Goal: Information Seeking & Learning: Learn about a topic

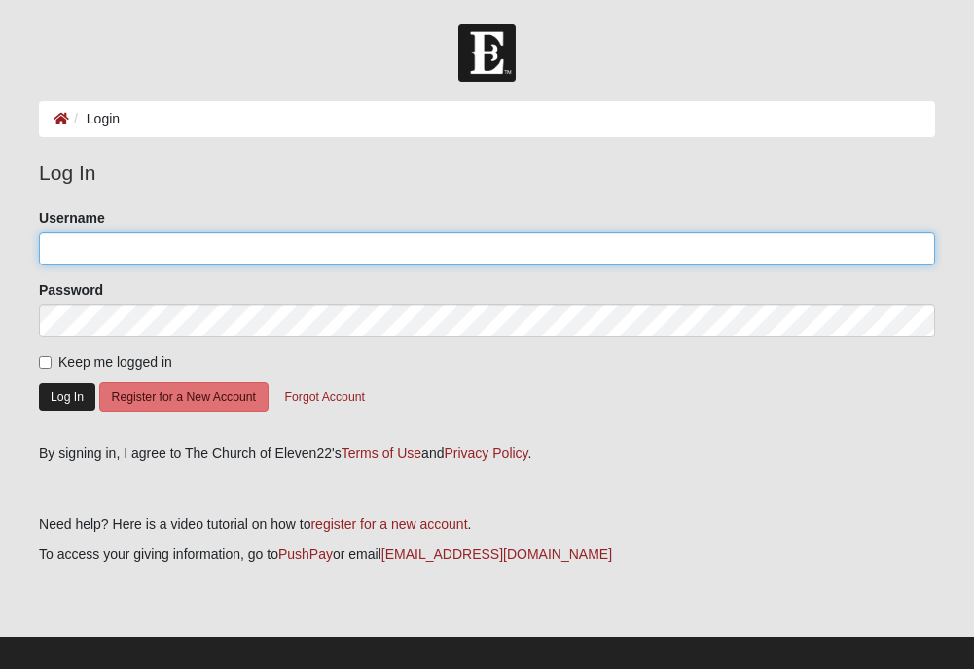
type input "dkburt@comcast.net"
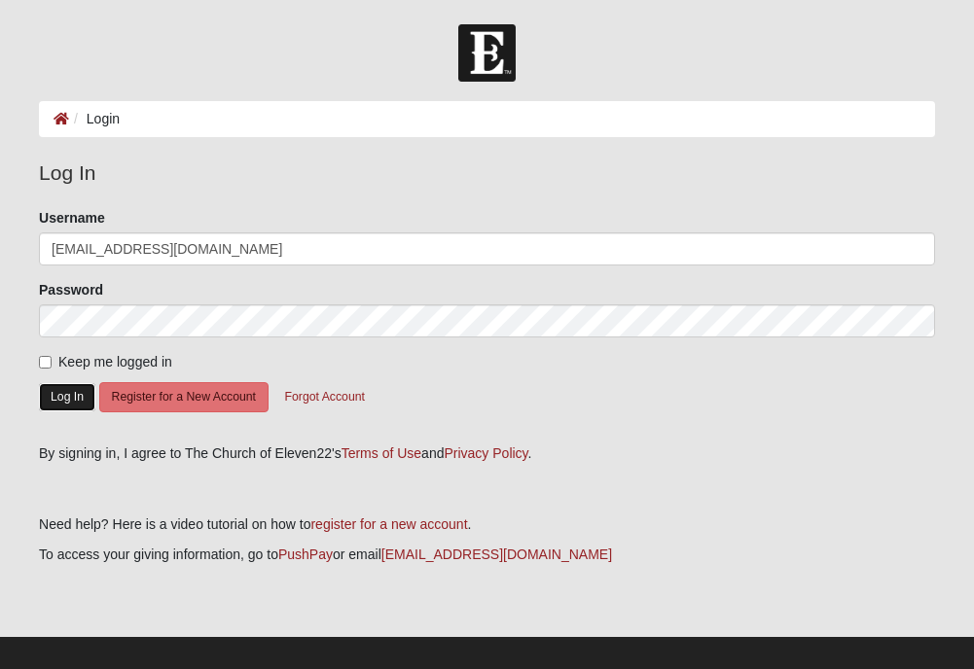
click at [70, 388] on button "Log In" at bounding box center [67, 397] width 56 height 28
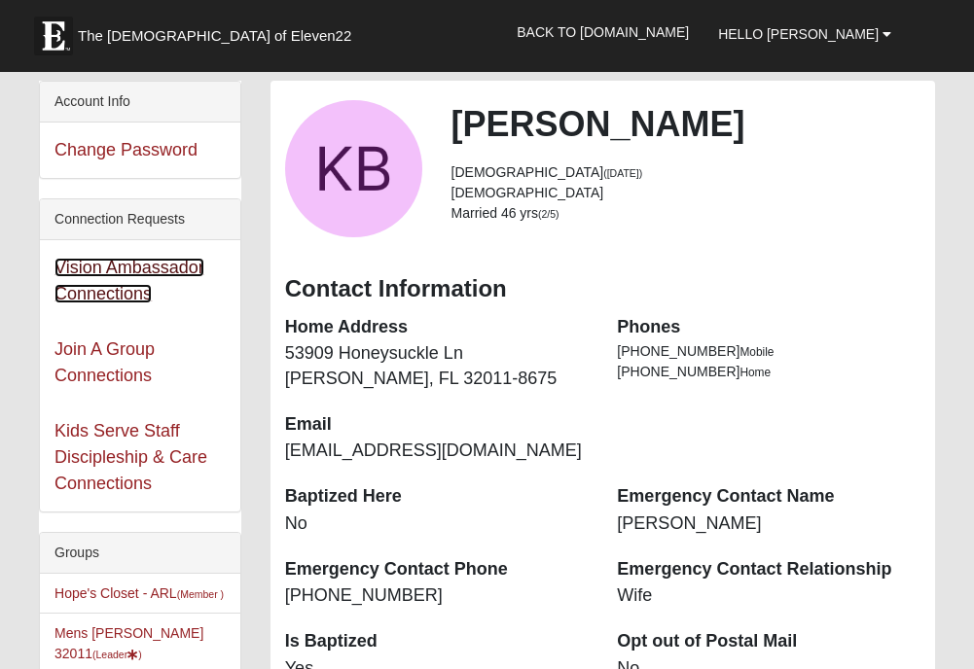
click at [97, 276] on link "Vision Ambassador Connections" at bounding box center [129, 281] width 150 height 46
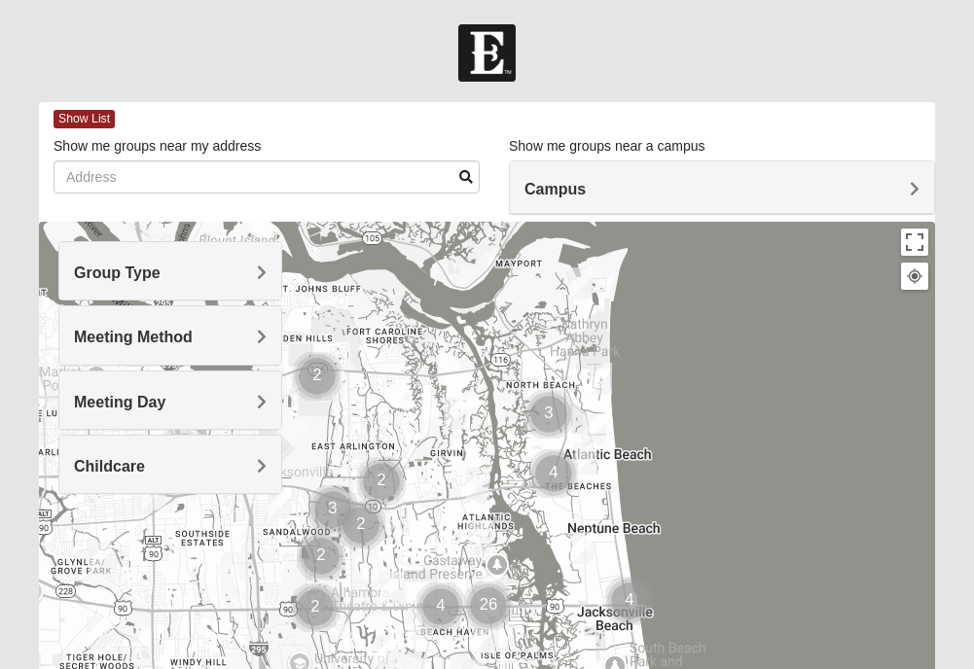
click at [256, 275] on h4 "Group Type" at bounding box center [170, 273] width 193 height 18
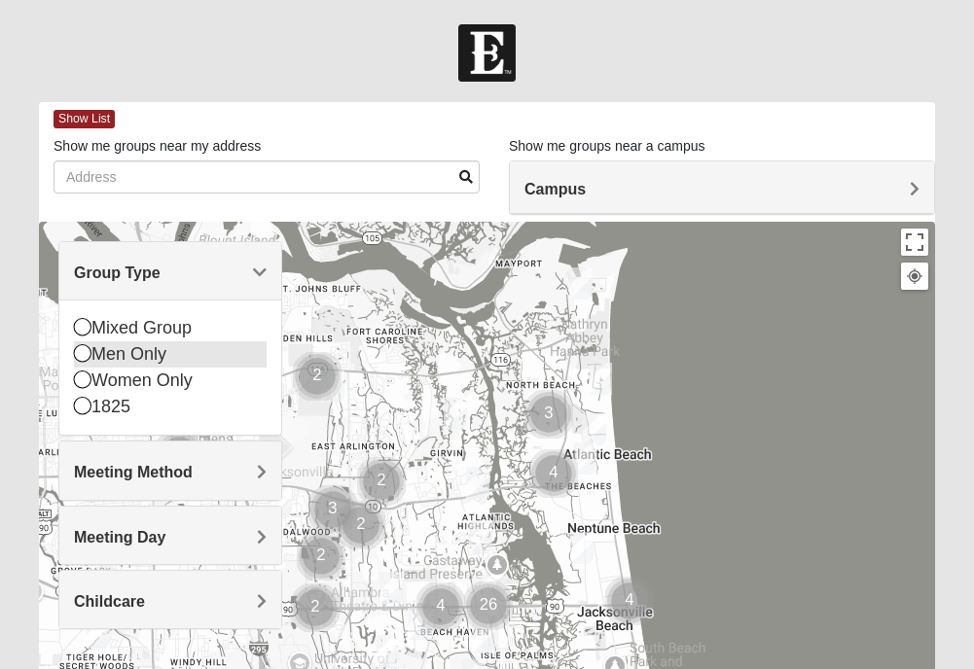
click at [75, 353] on icon at bounding box center [83, 353] width 18 height 18
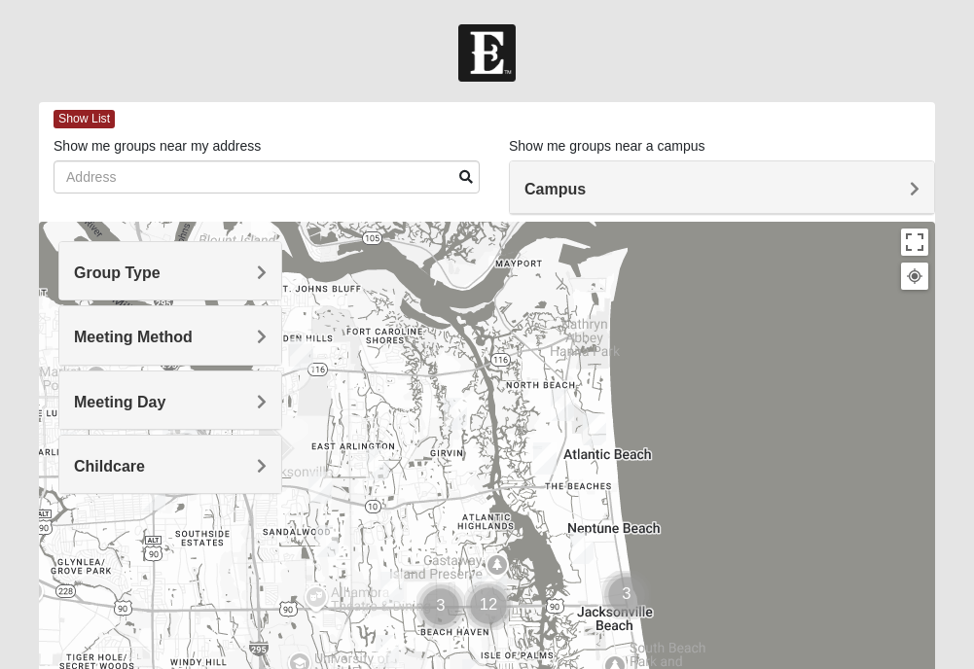
click at [256, 333] on h4 "Meeting Method" at bounding box center [170, 337] width 193 height 18
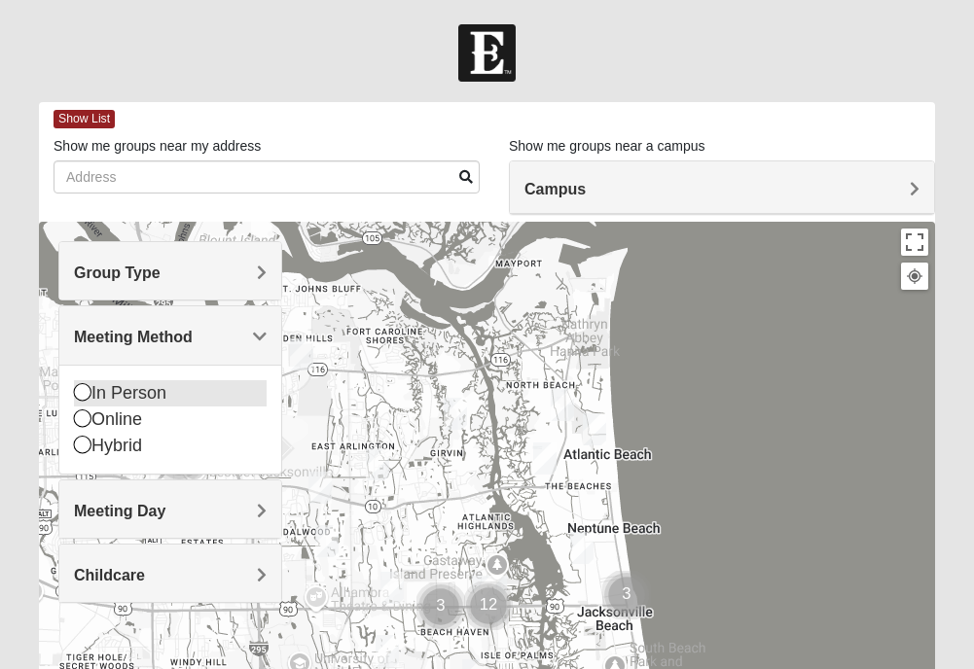
click at [77, 391] on icon at bounding box center [83, 392] width 18 height 18
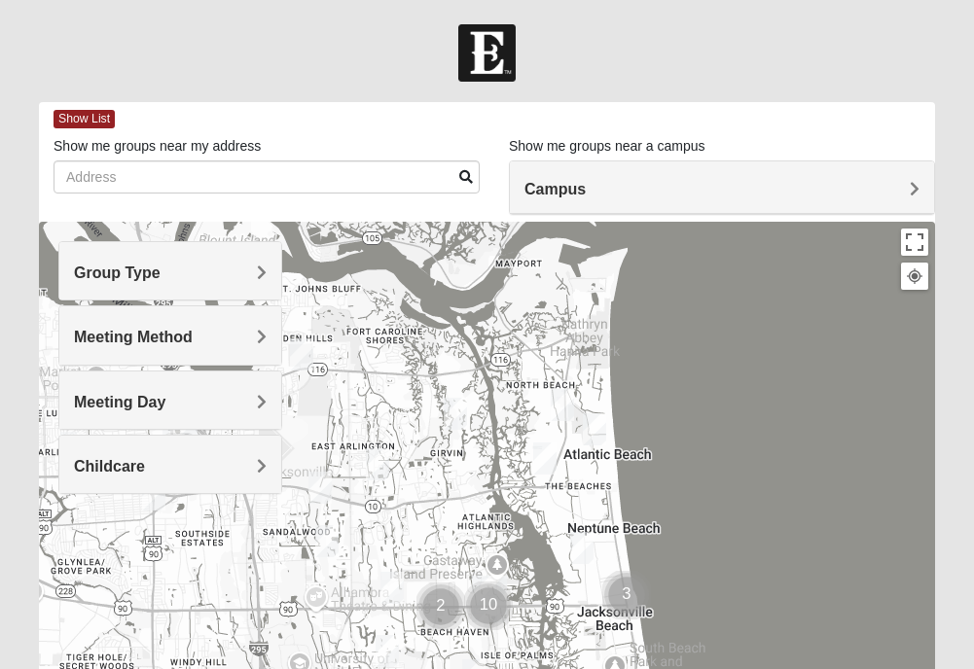
click at [165, 400] on span "Meeting Day" at bounding box center [119, 402] width 91 height 17
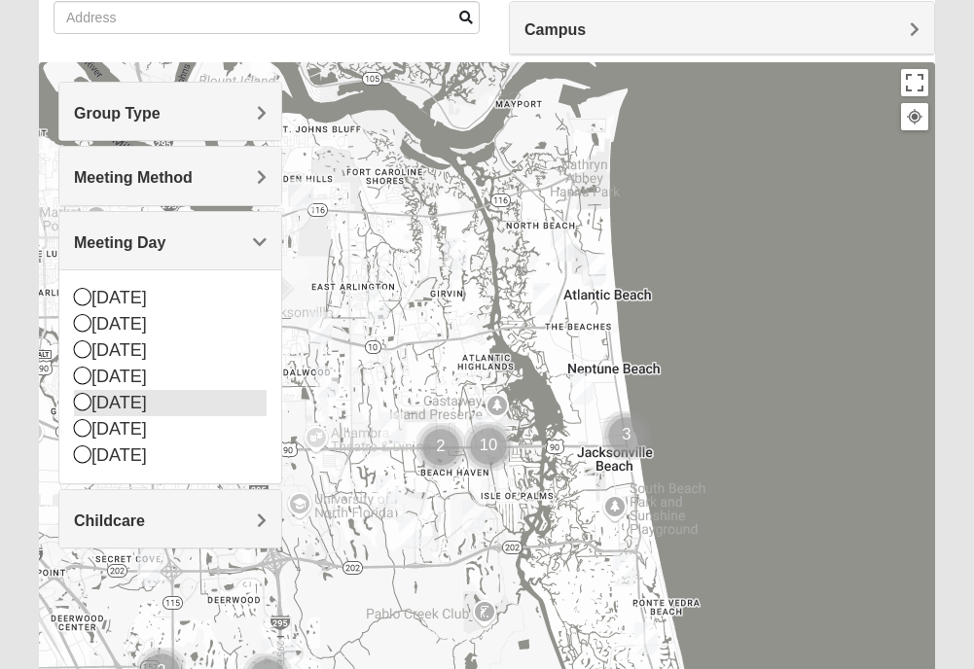
scroll to position [195, 0]
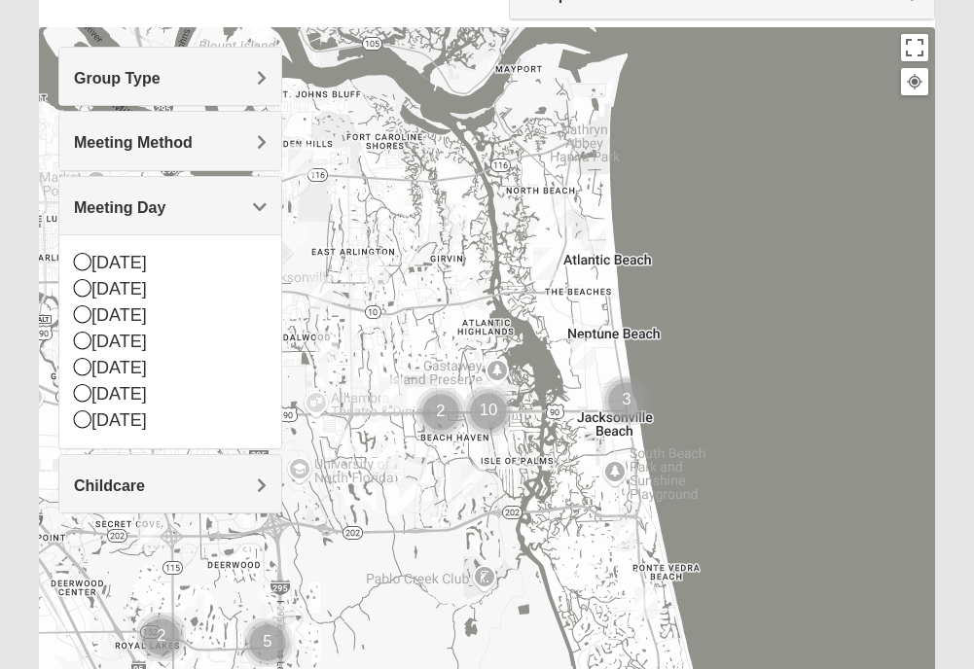
click at [302, 378] on div at bounding box center [487, 416] width 896 height 778
click at [299, 228] on div at bounding box center [487, 416] width 896 height 778
click at [88, 314] on icon at bounding box center [83, 315] width 18 height 18
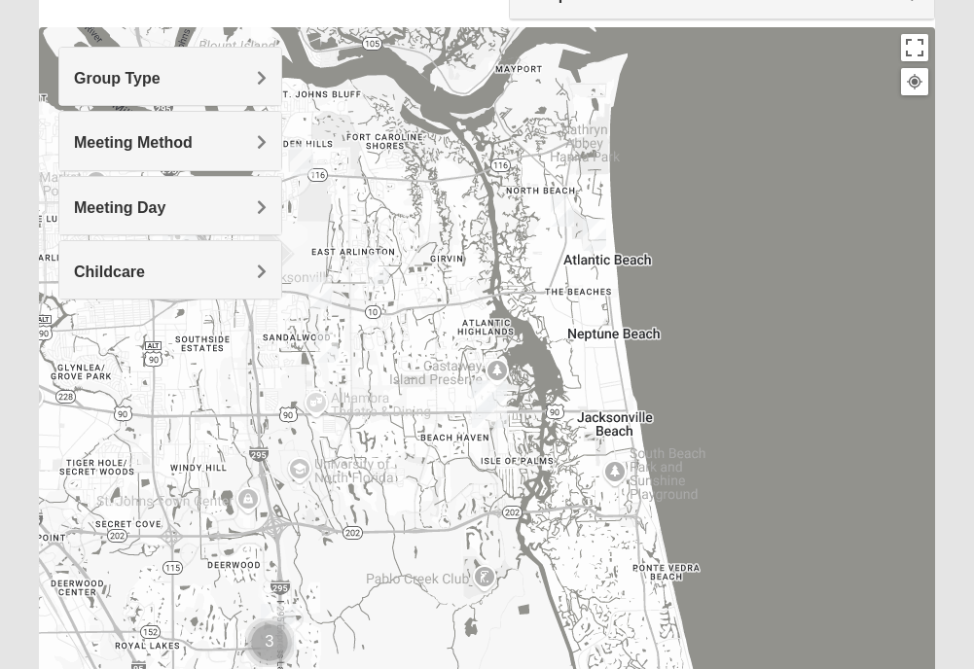
click at [145, 279] on span "Childcare" at bounding box center [109, 272] width 71 height 17
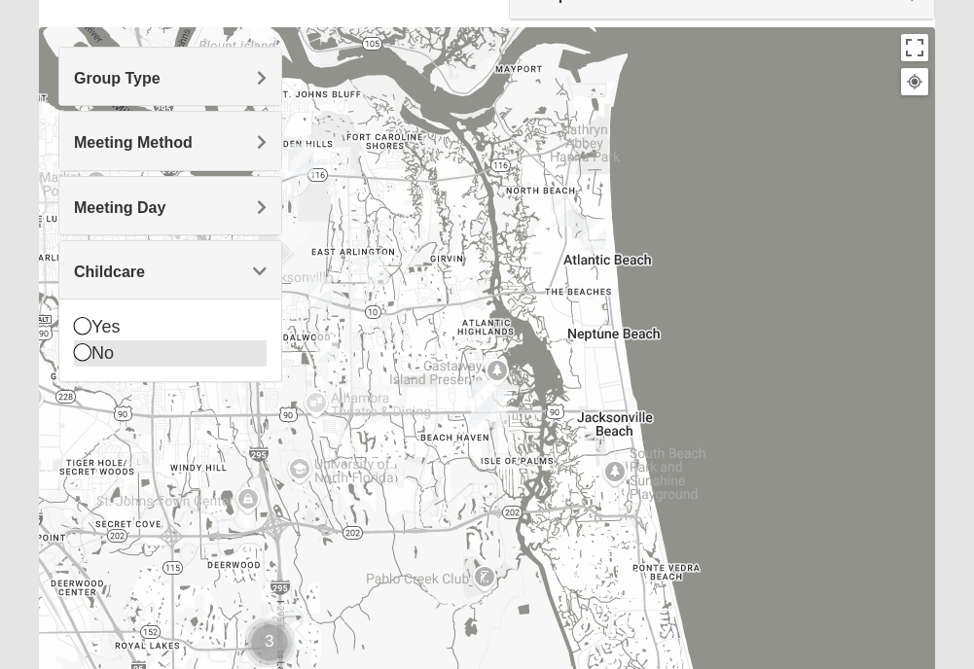
click at [87, 350] on icon at bounding box center [83, 352] width 18 height 18
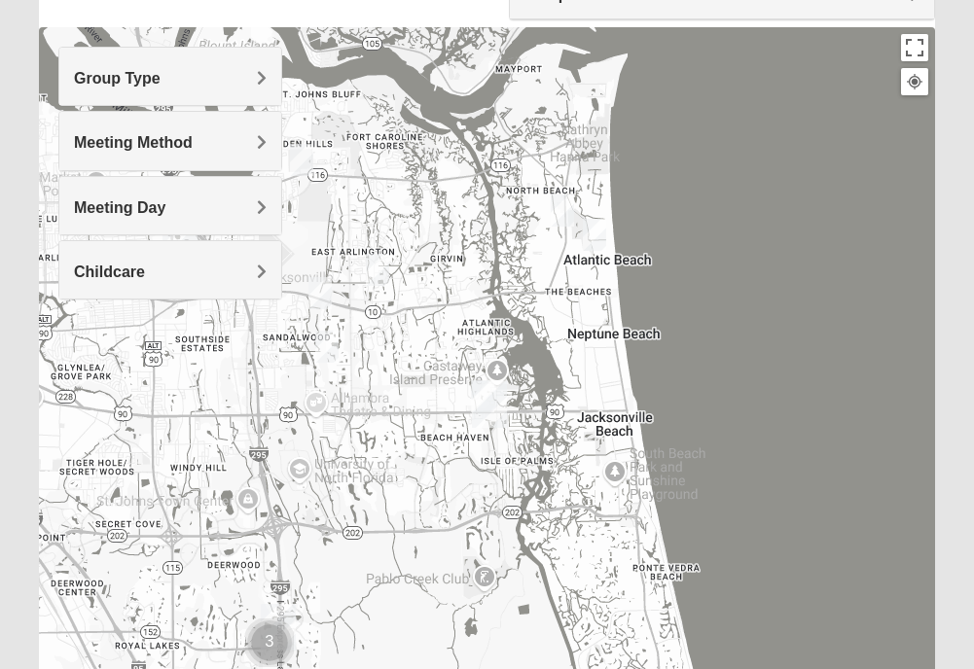
click at [253, 70] on h4 "Group Type" at bounding box center [170, 78] width 193 height 18
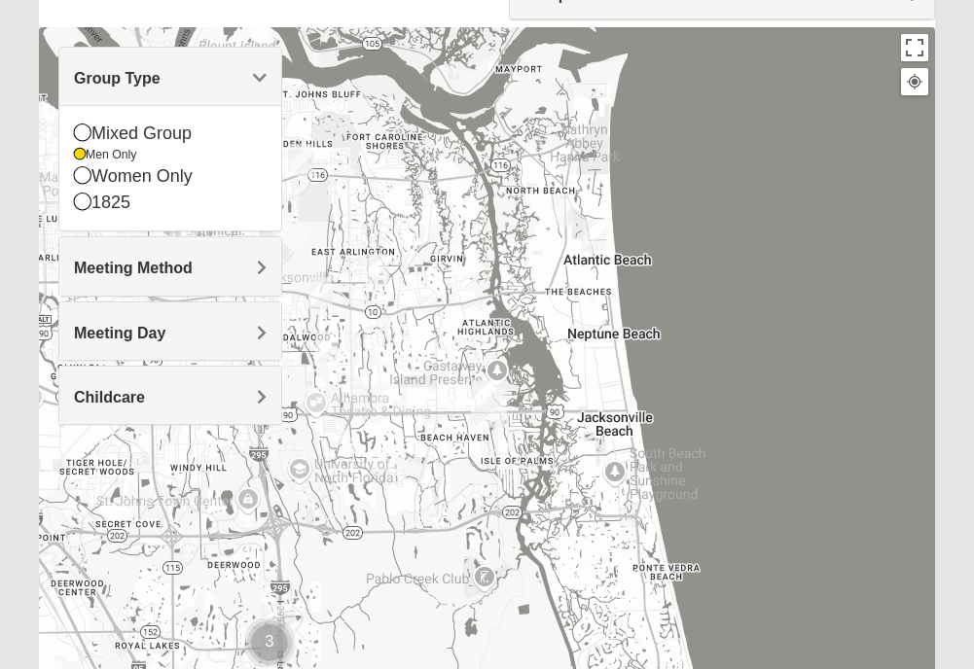
click at [161, 74] on span "Group Type" at bounding box center [117, 78] width 87 height 17
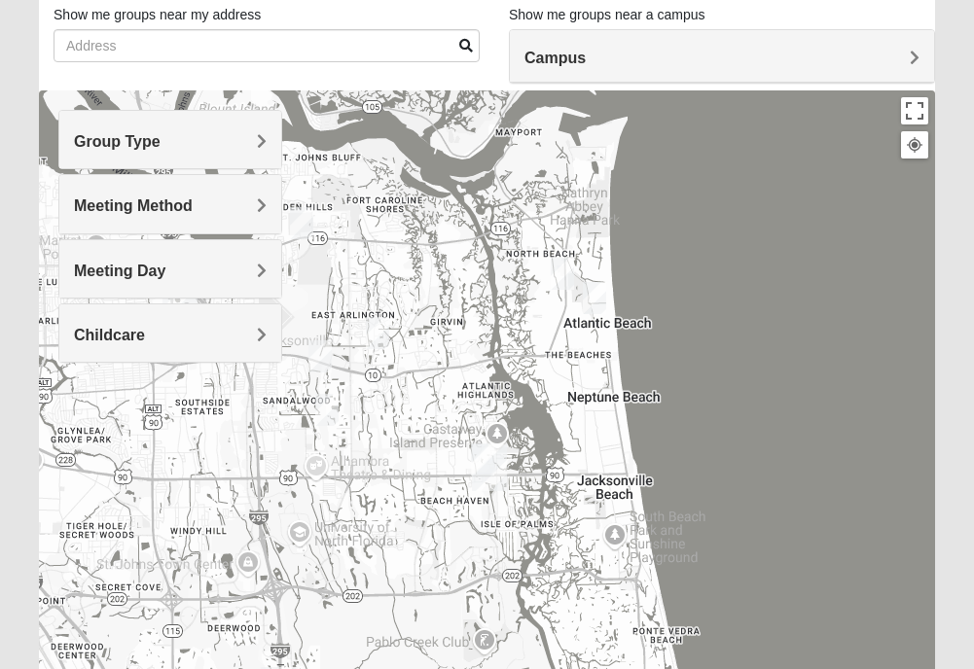
scroll to position [0, 0]
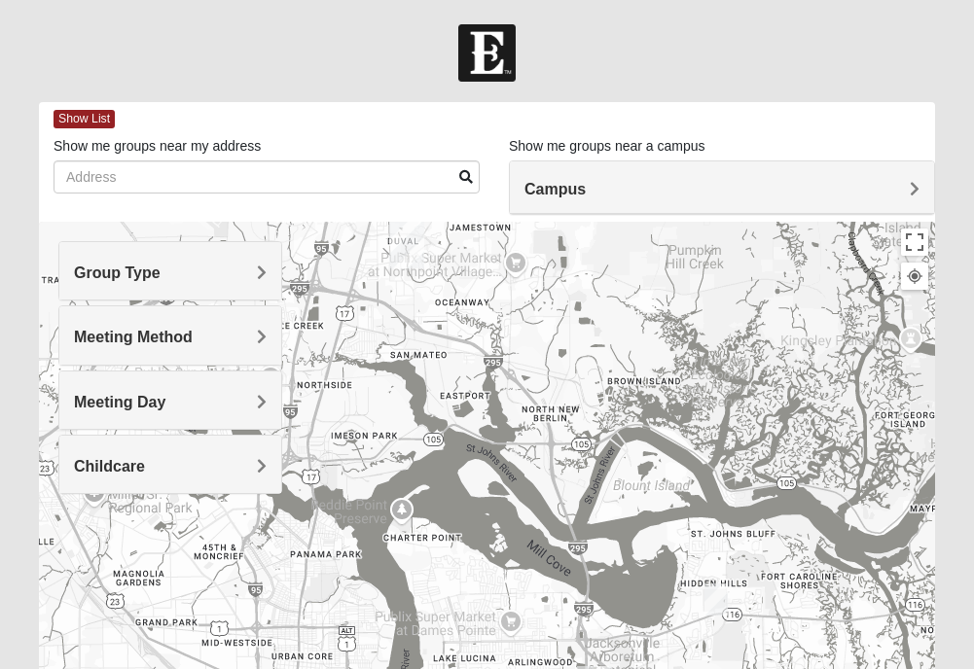
drag, startPoint x: 353, startPoint y: 429, endPoint x: 773, endPoint y: 674, distance: 486.6
click at [773, 668] on html "Hello [PERSON_NAME] My Account Log Out Find A Group Error" at bounding box center [487, 535] width 974 height 1071
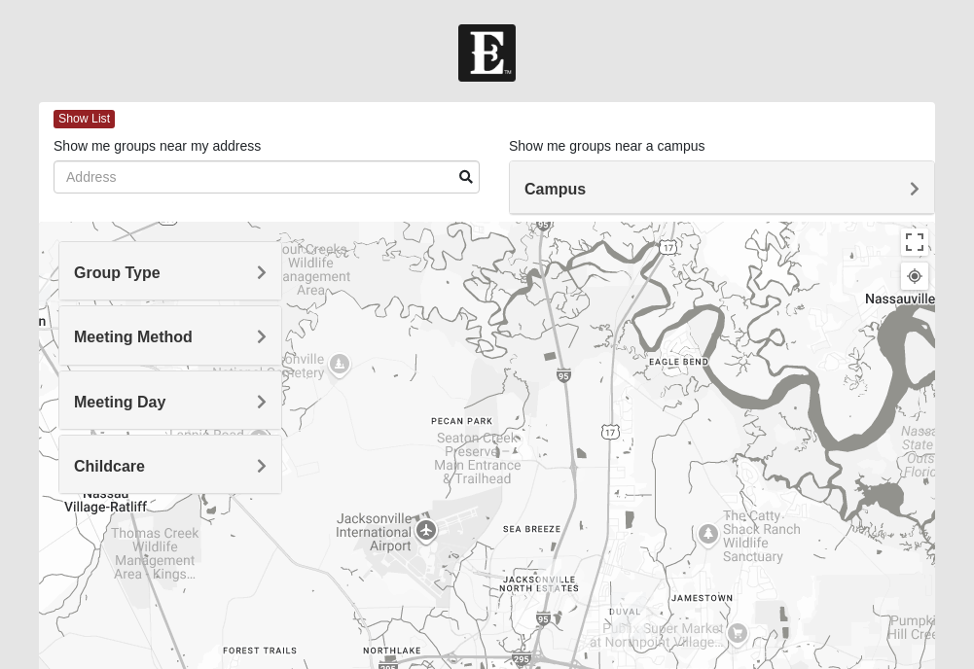
drag, startPoint x: 467, startPoint y: 250, endPoint x: 689, endPoint y: 623, distance: 433.7
click at [689, 623] on div at bounding box center [487, 611] width 896 height 778
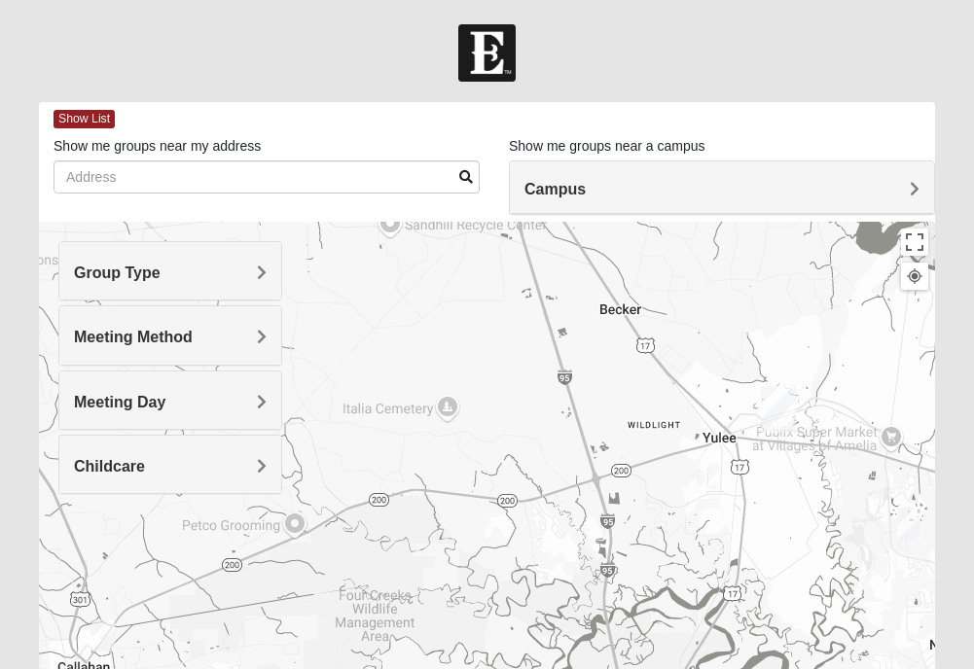
drag, startPoint x: 487, startPoint y: 328, endPoint x: 551, endPoint y: 674, distance: 352.1
click at [551, 668] on html "Hello [PERSON_NAME] My Account Log Out Find A Group Error" at bounding box center [487, 535] width 974 height 1071
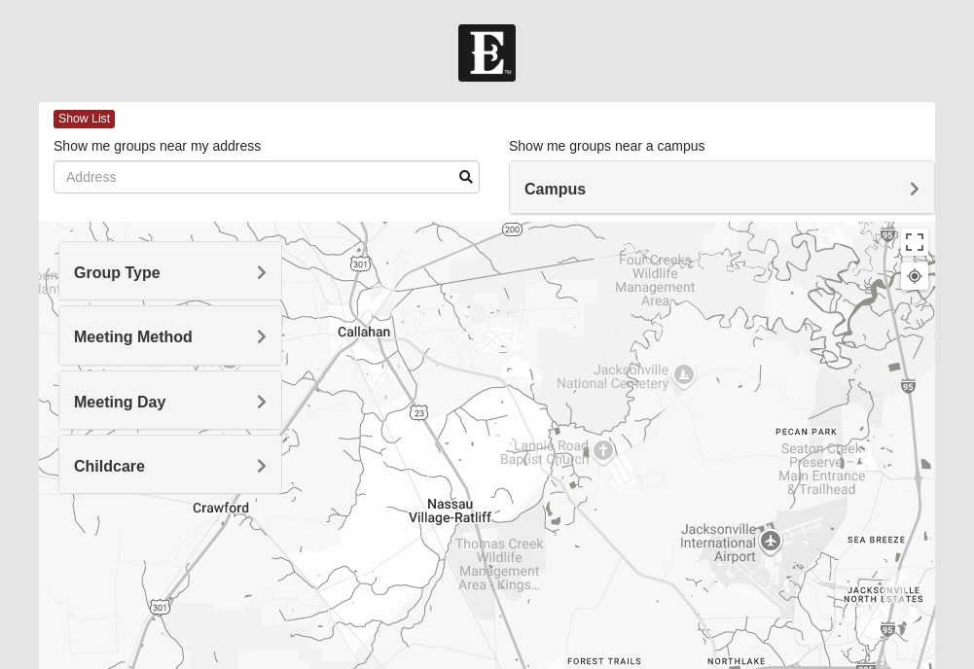
drag, startPoint x: 410, startPoint y: 262, endPoint x: 689, endPoint y: -72, distance: 435.1
click at [689, 0] on html "Hello [PERSON_NAME] My Account Log Out Find A Group Error" at bounding box center [487, 535] width 974 height 1071
click at [380, 301] on img "Mens Burt 32011" at bounding box center [383, 300] width 23 height 32
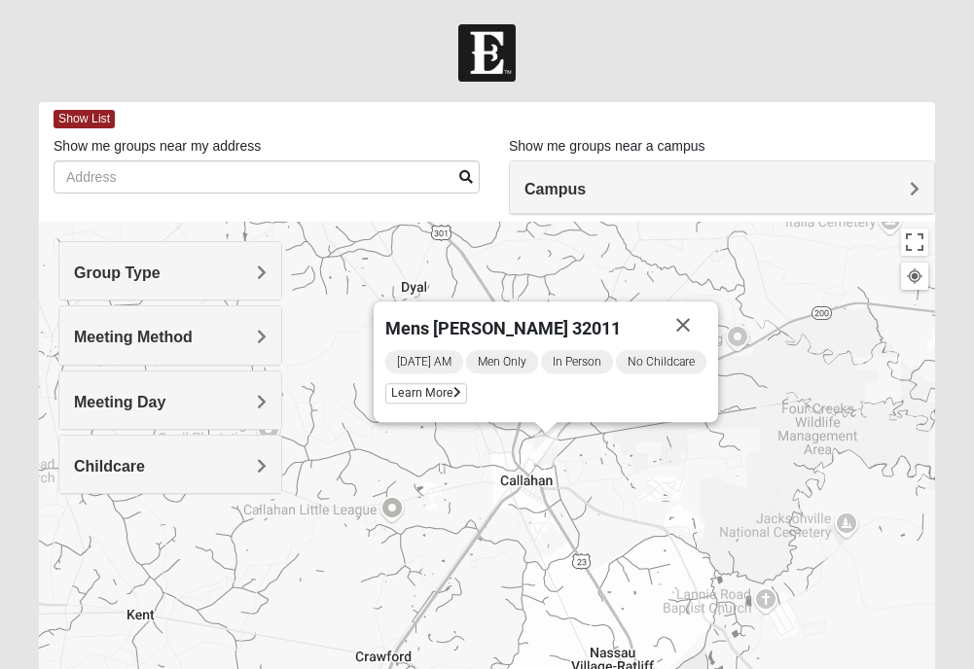
drag, startPoint x: 475, startPoint y: 444, endPoint x: 638, endPoint y: 465, distance: 164.8
click at [638, 465] on div "Mens [PERSON_NAME] 32011 [DATE] AM Men Only In Person No Childcare Learn More" at bounding box center [487, 611] width 896 height 778
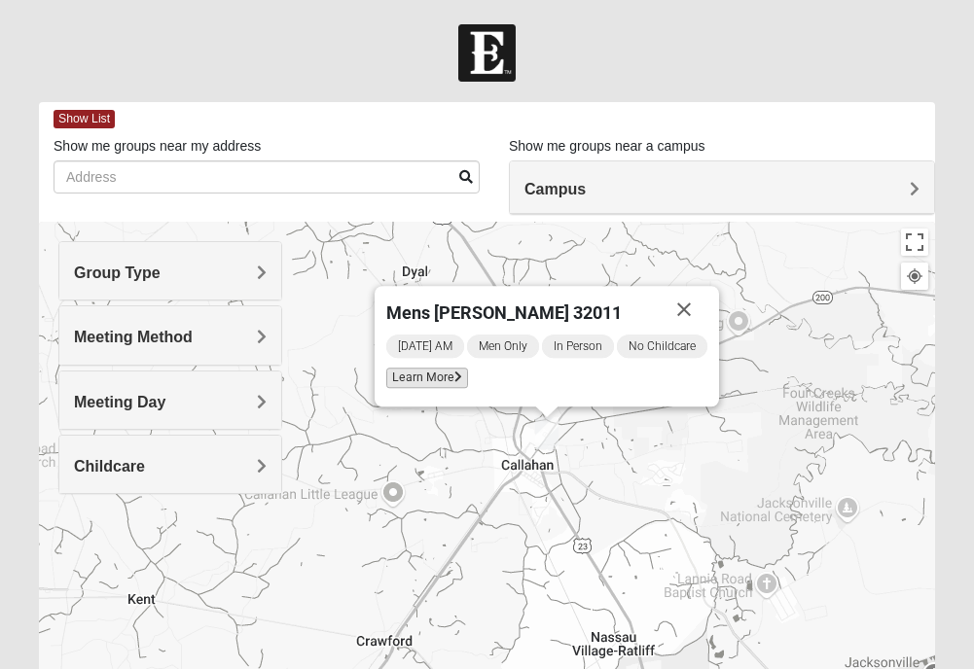
click at [431, 377] on span "Learn More" at bounding box center [427, 378] width 82 height 20
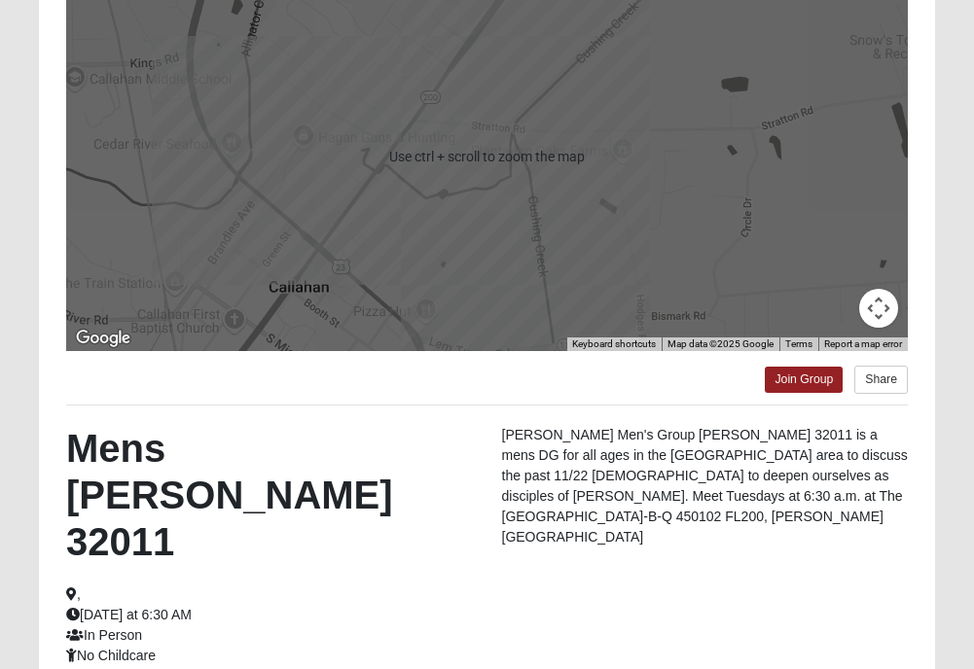
scroll to position [292, 0]
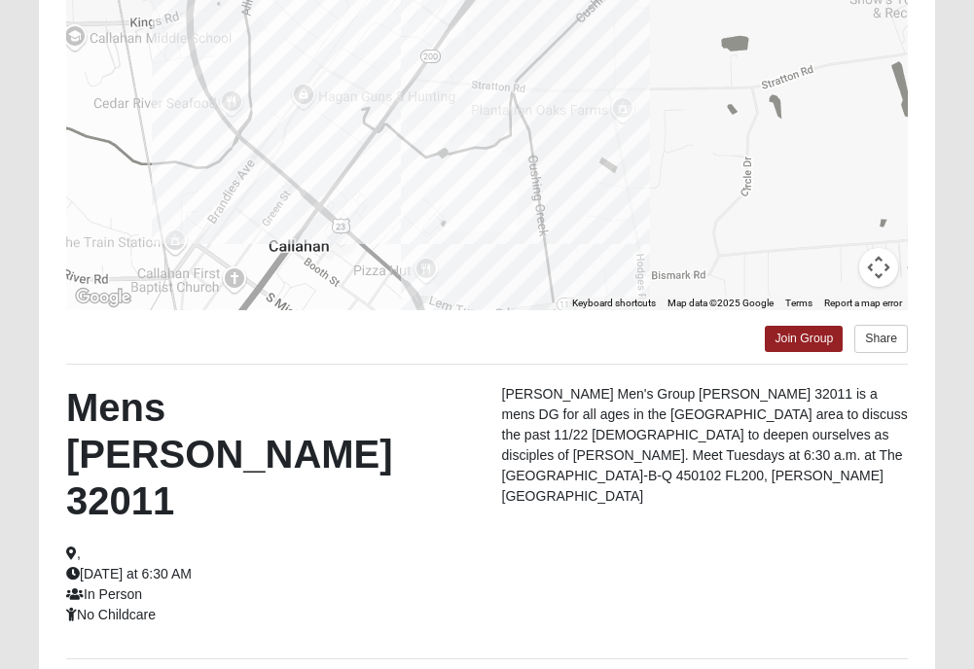
click at [860, 434] on p "[PERSON_NAME] Men's Group [PERSON_NAME] 32011 is a mens DG for all ages in the …" at bounding box center [705, 445] width 406 height 123
click at [855, 434] on p "[PERSON_NAME] Men's Group [PERSON_NAME] 32011 is a mens DG for all ages in the …" at bounding box center [705, 445] width 406 height 123
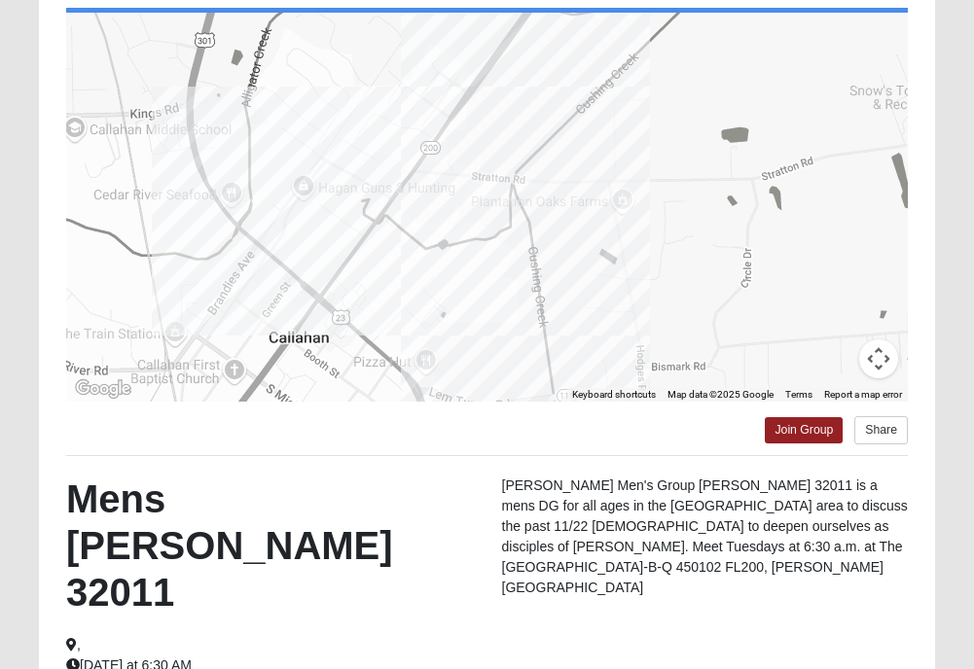
scroll to position [0, 0]
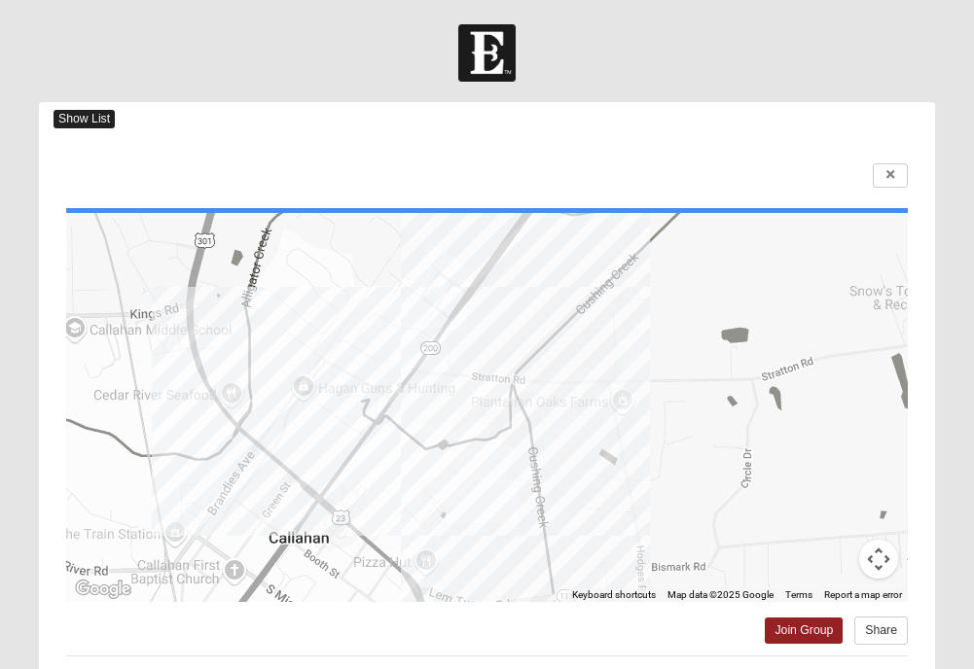
click at [90, 117] on span "Show List" at bounding box center [84, 119] width 61 height 18
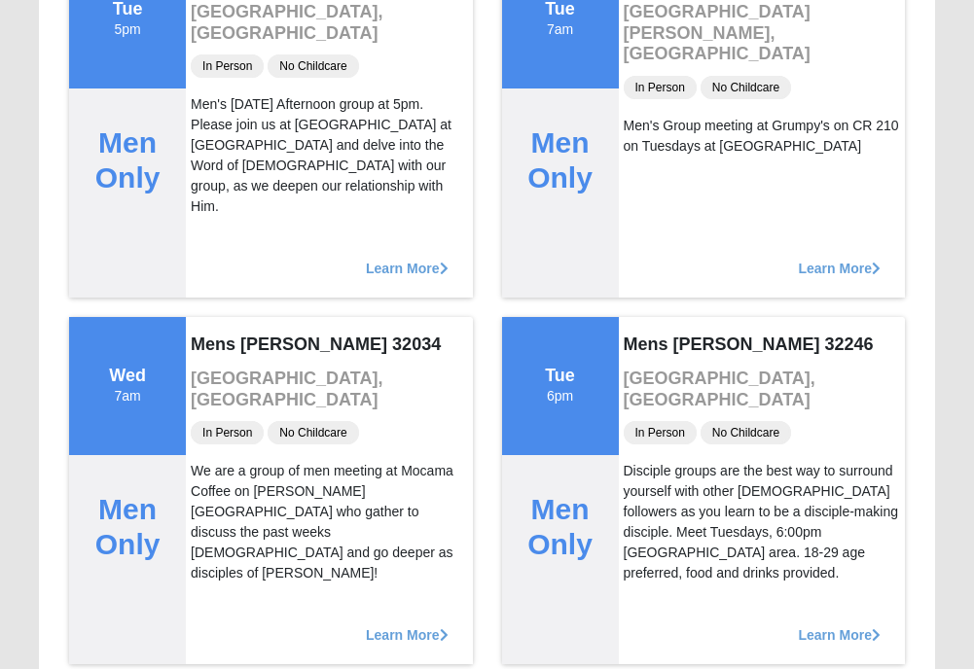
scroll to position [2140, 0]
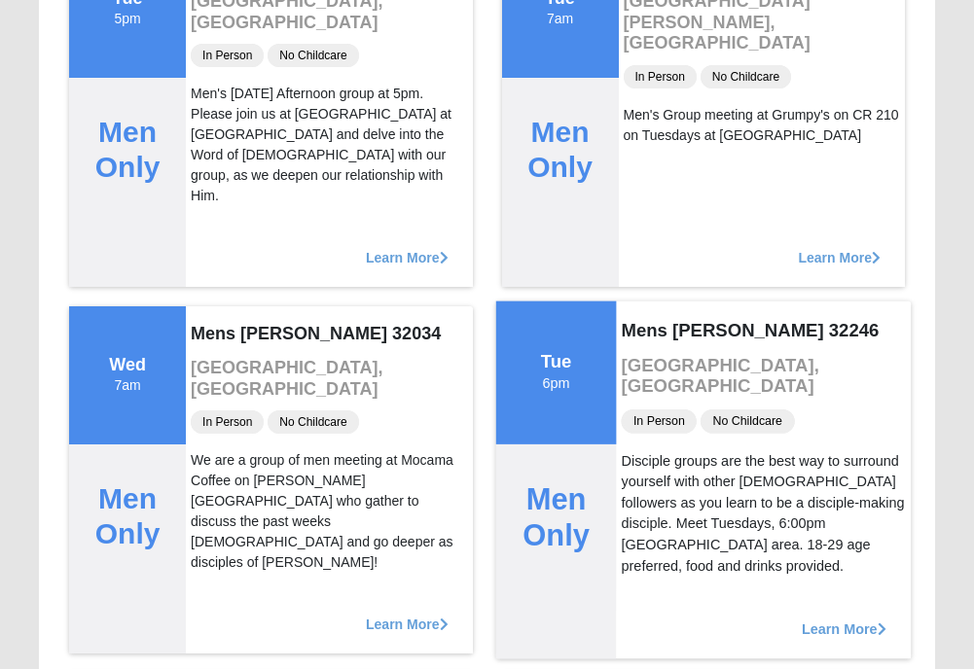
click at [695, 505] on div "Disciple groups are the best way to surround yourself with other [DEMOGRAPHIC_D…" at bounding box center [763, 513] width 285 height 126
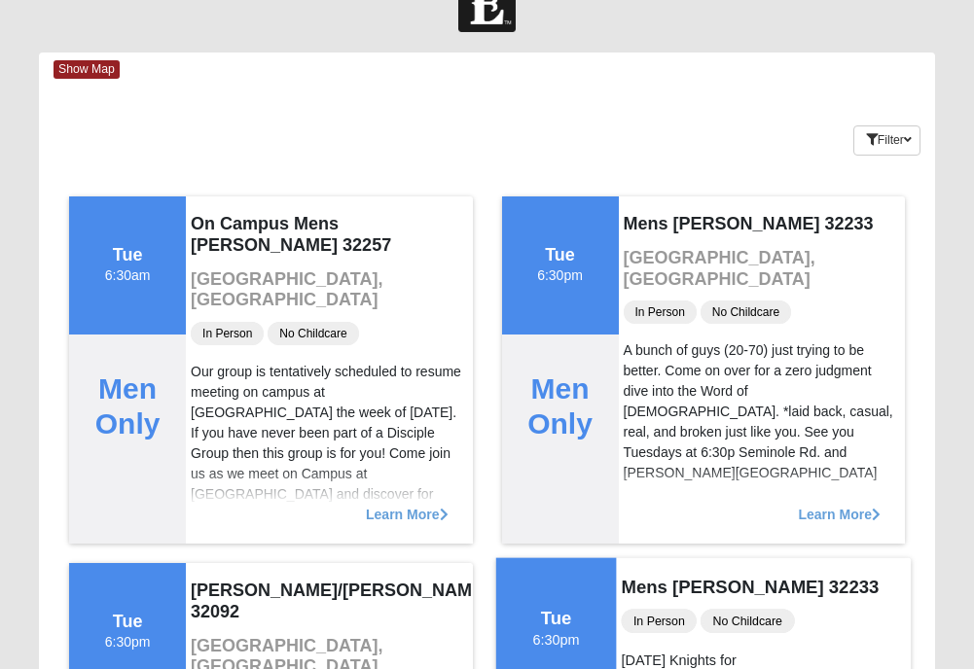
scroll to position [0, 0]
